Goal: Task Accomplishment & Management: Complete application form

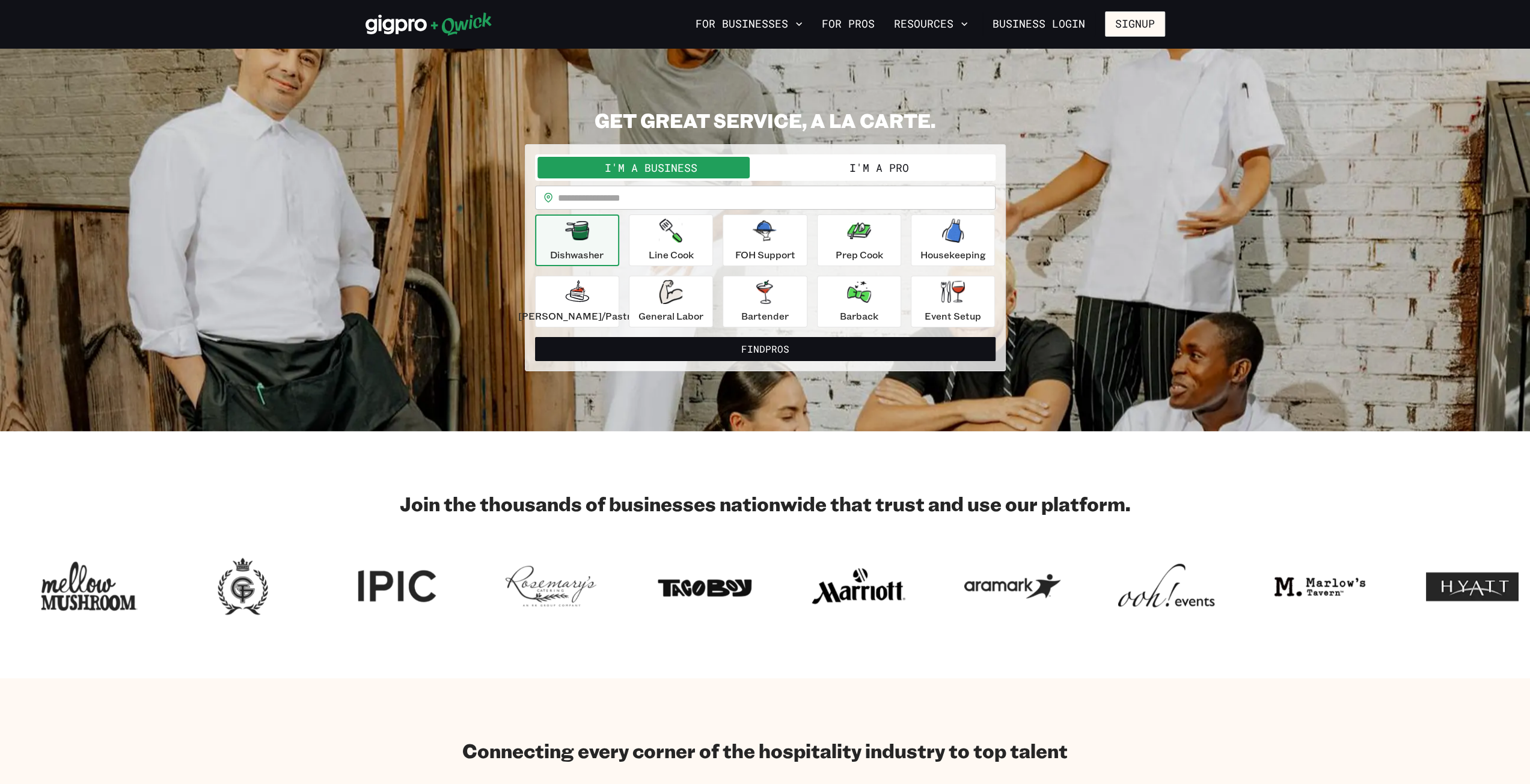
click at [878, 170] on button "I'm a Pro" at bounding box center [880, 168] width 228 height 21
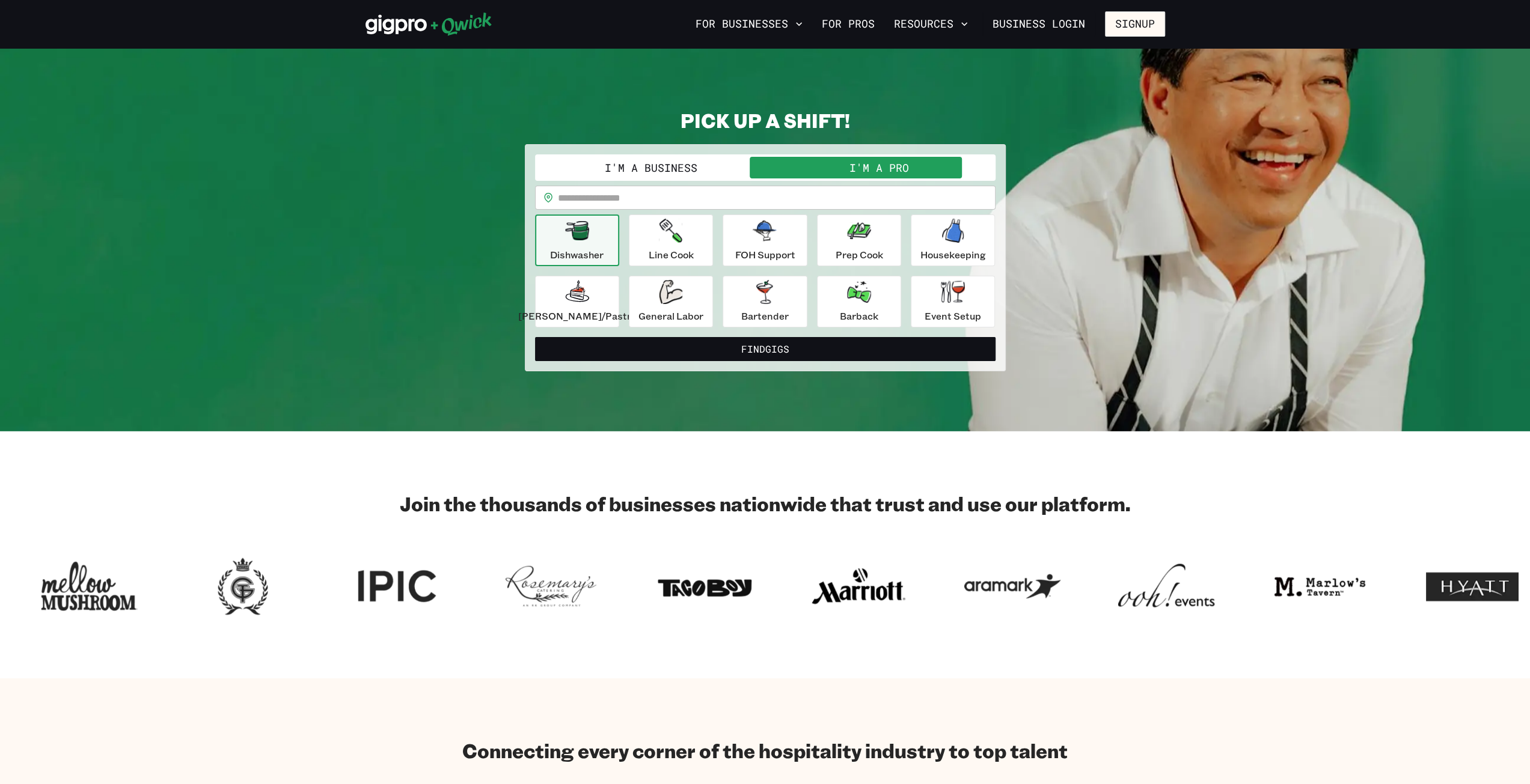
click at [774, 197] on input "text" at bounding box center [776, 198] width 438 height 24
type input "*****"
click at [535, 337] on button "Find Gigs" at bounding box center [765, 349] width 460 height 24
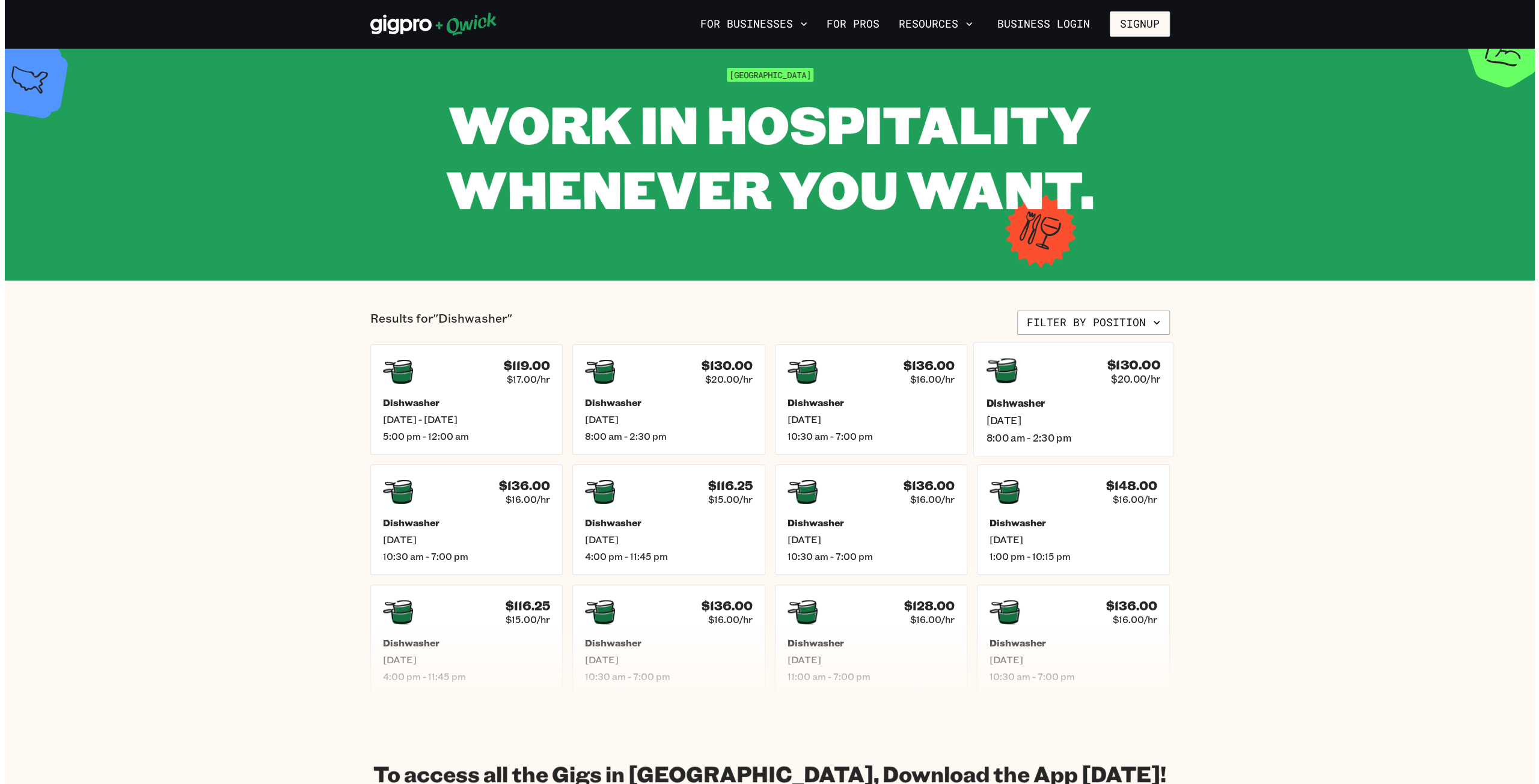
scroll to position [60, 0]
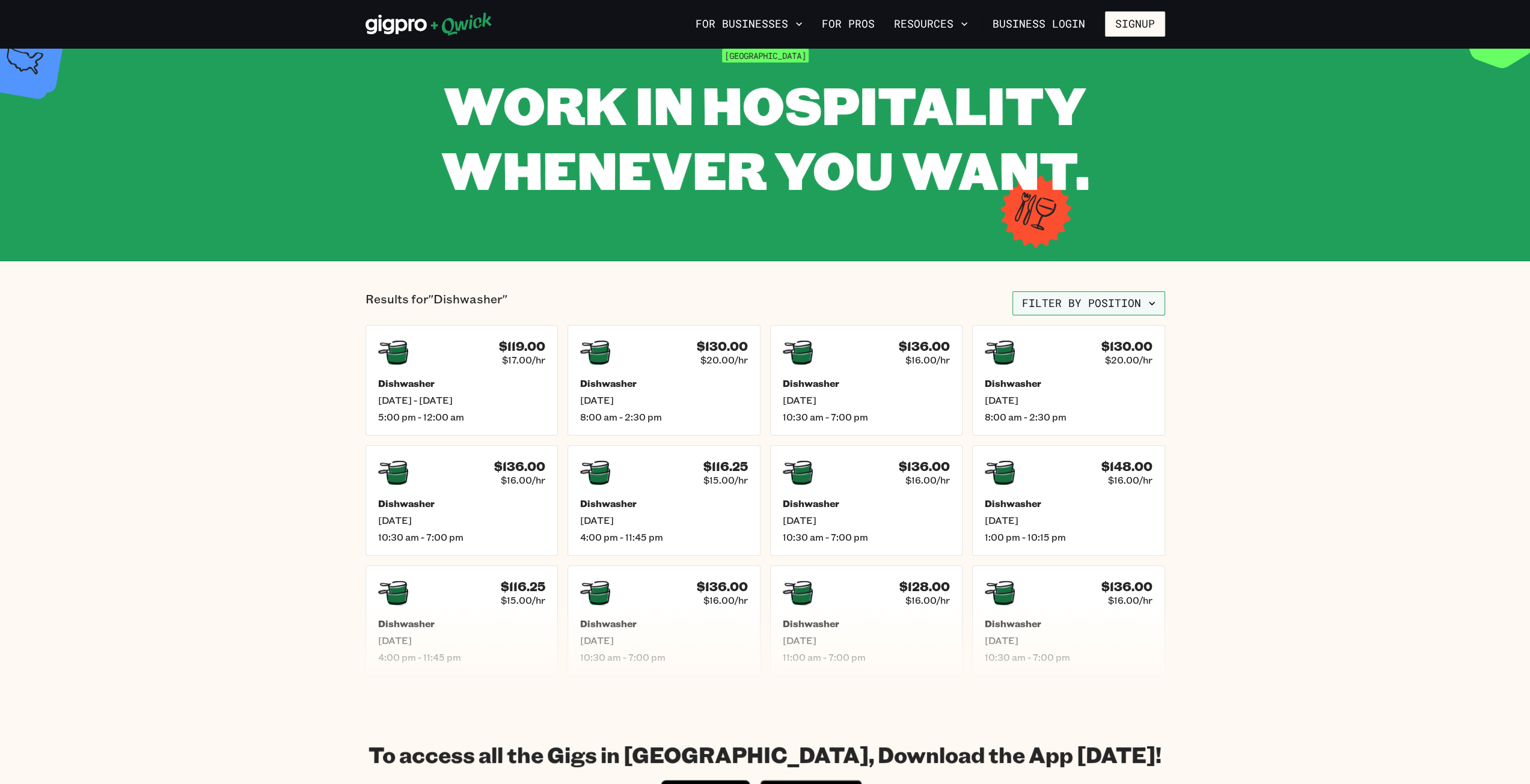
click at [1099, 309] on button "Filter by position" at bounding box center [1089, 304] width 153 height 24
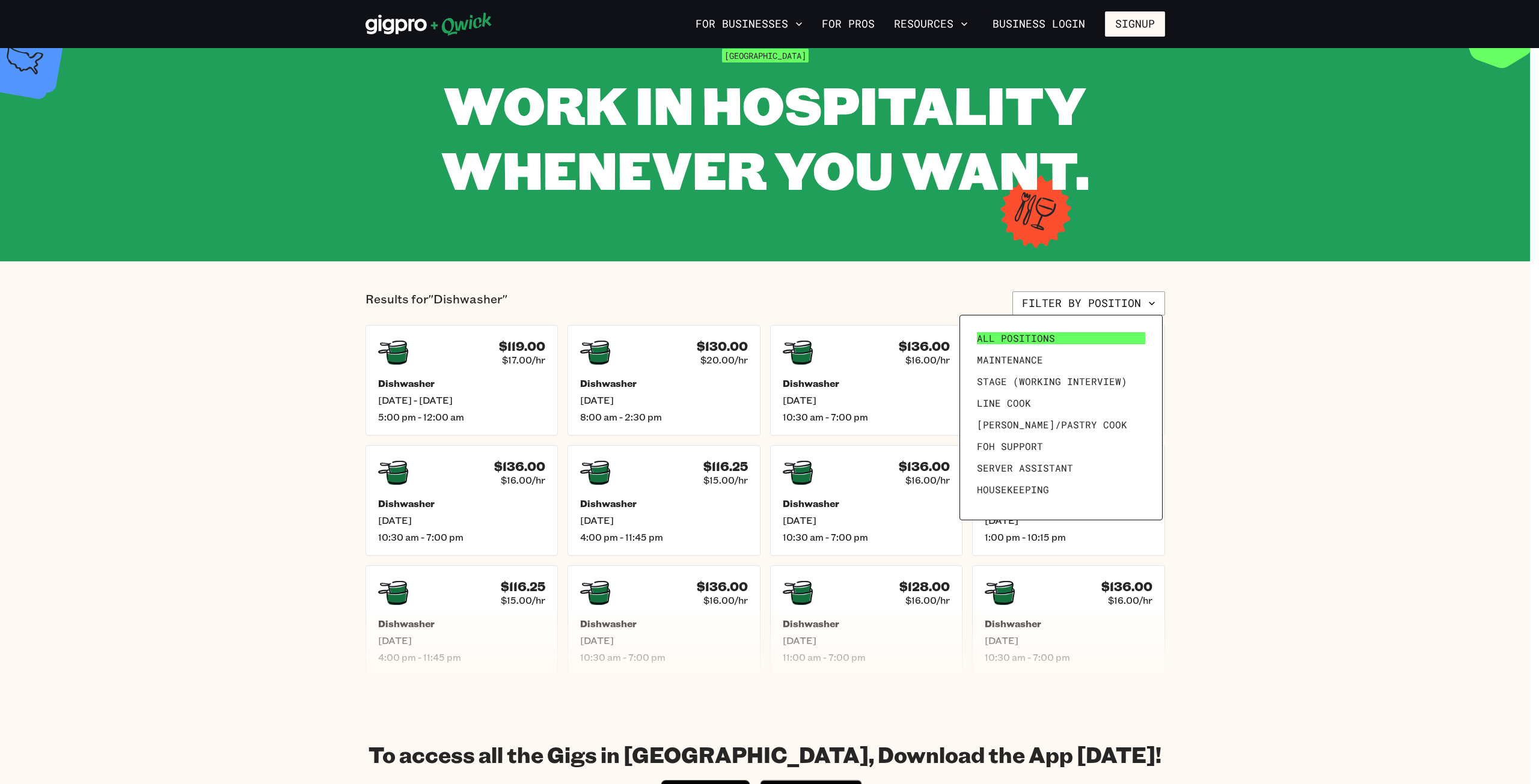
click at [1106, 335] on link "All Positions" at bounding box center [1061, 338] width 178 height 21
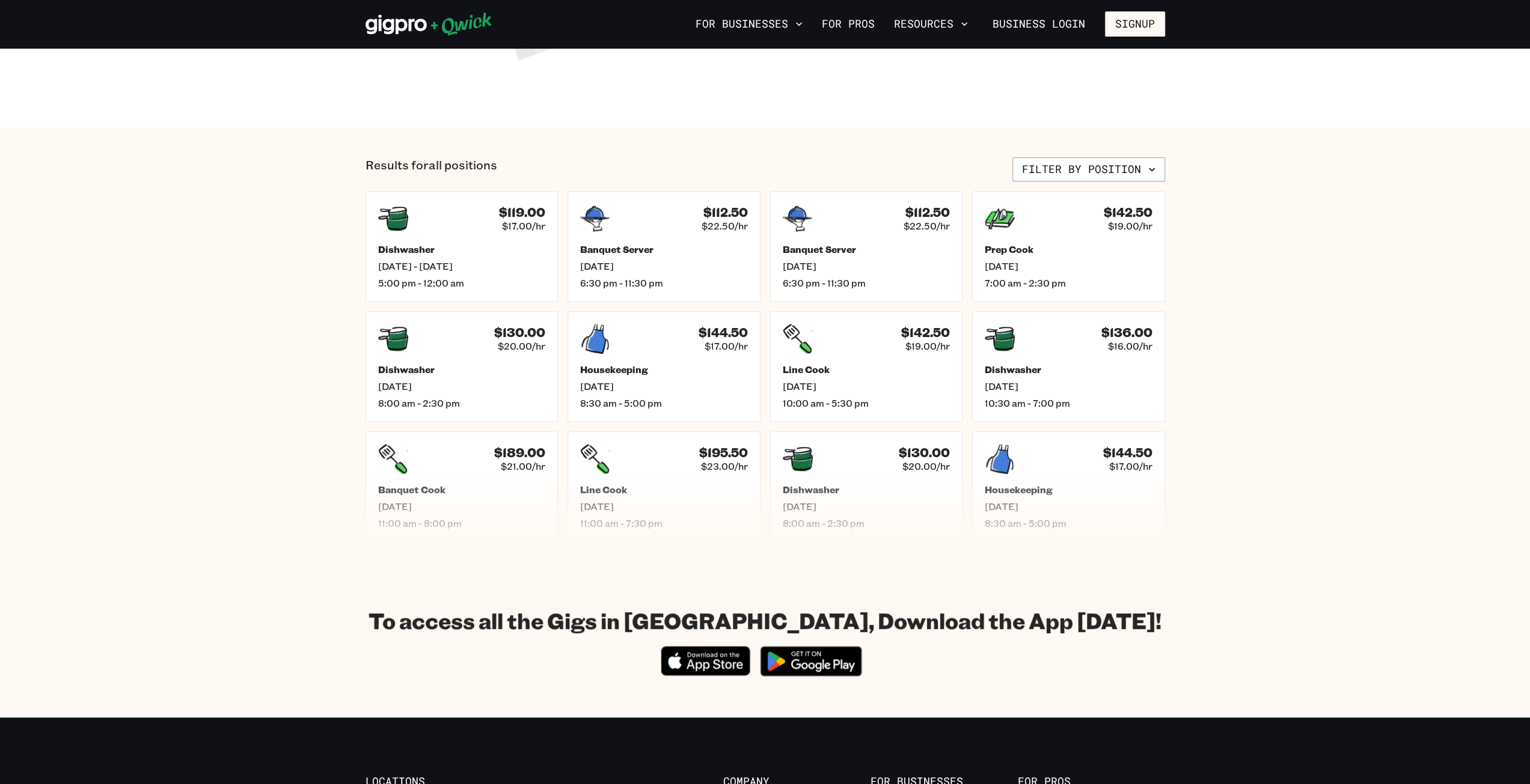
scroll to position [421, 0]
